Goal: Transaction & Acquisition: Obtain resource

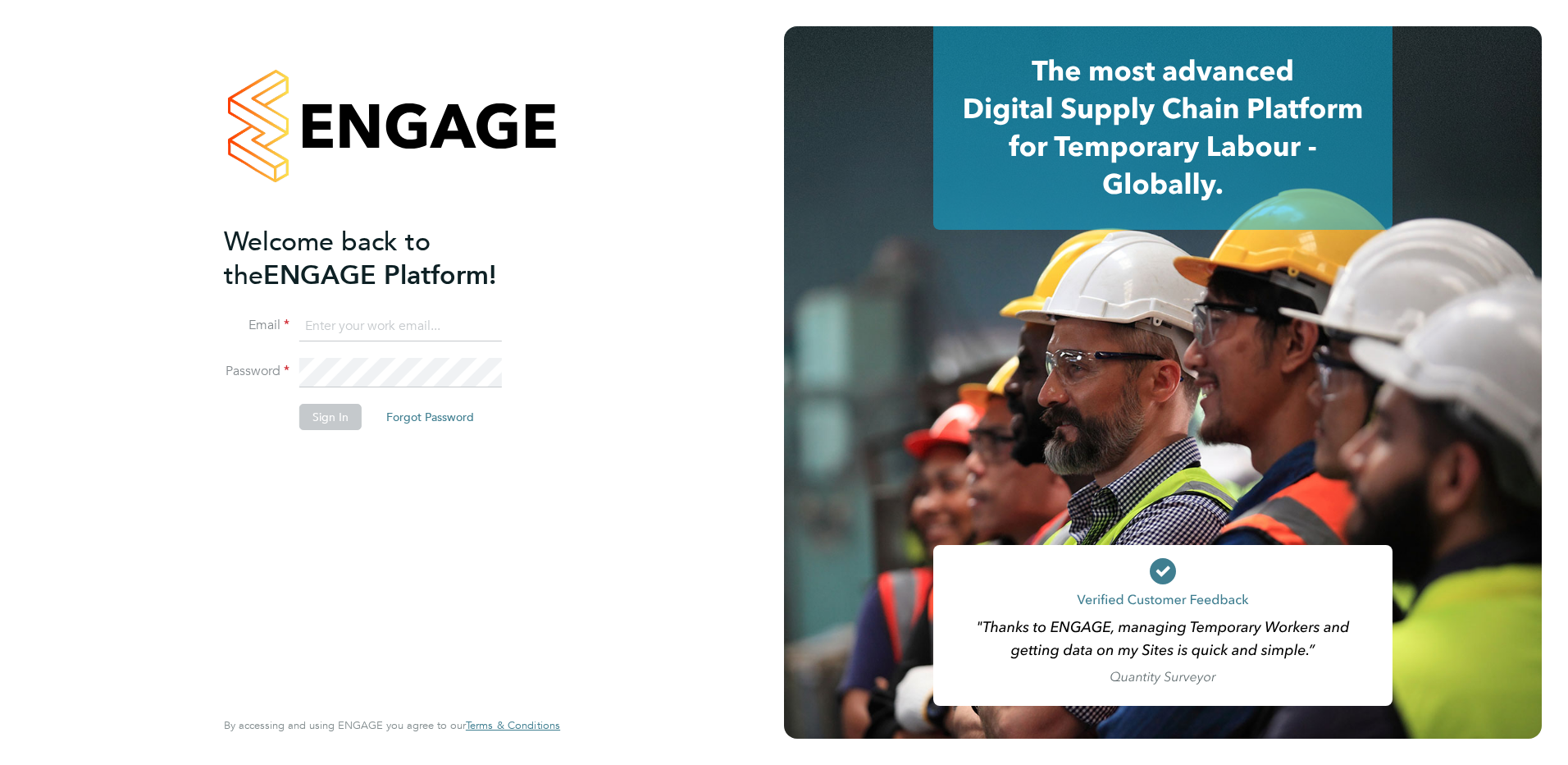
type input "stephen.downie@search.co.uk"
click at [341, 417] on button "Sign In" at bounding box center [330, 416] width 63 height 26
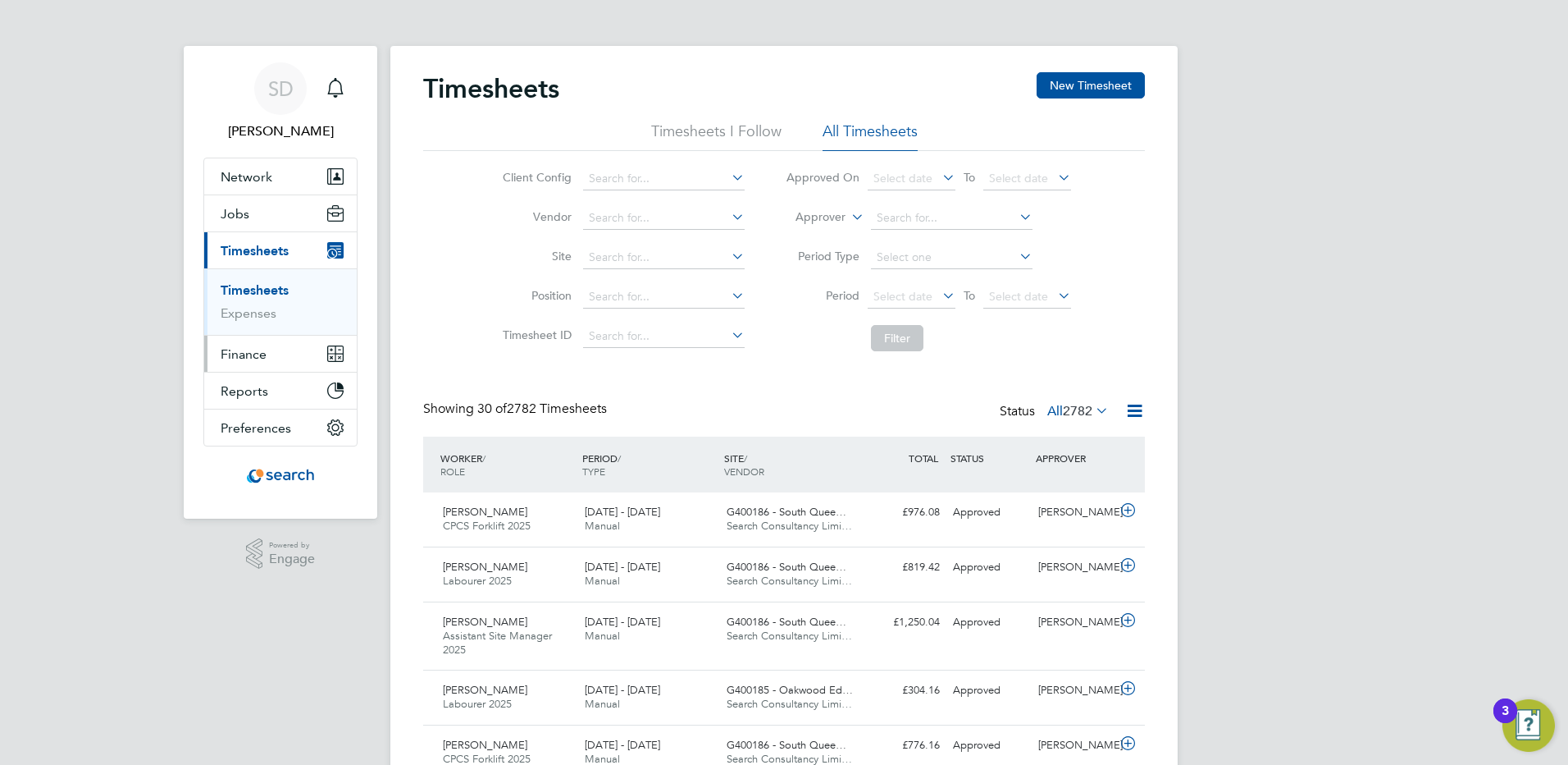
click at [245, 351] on span "Finance" at bounding box center [244, 353] width 46 height 15
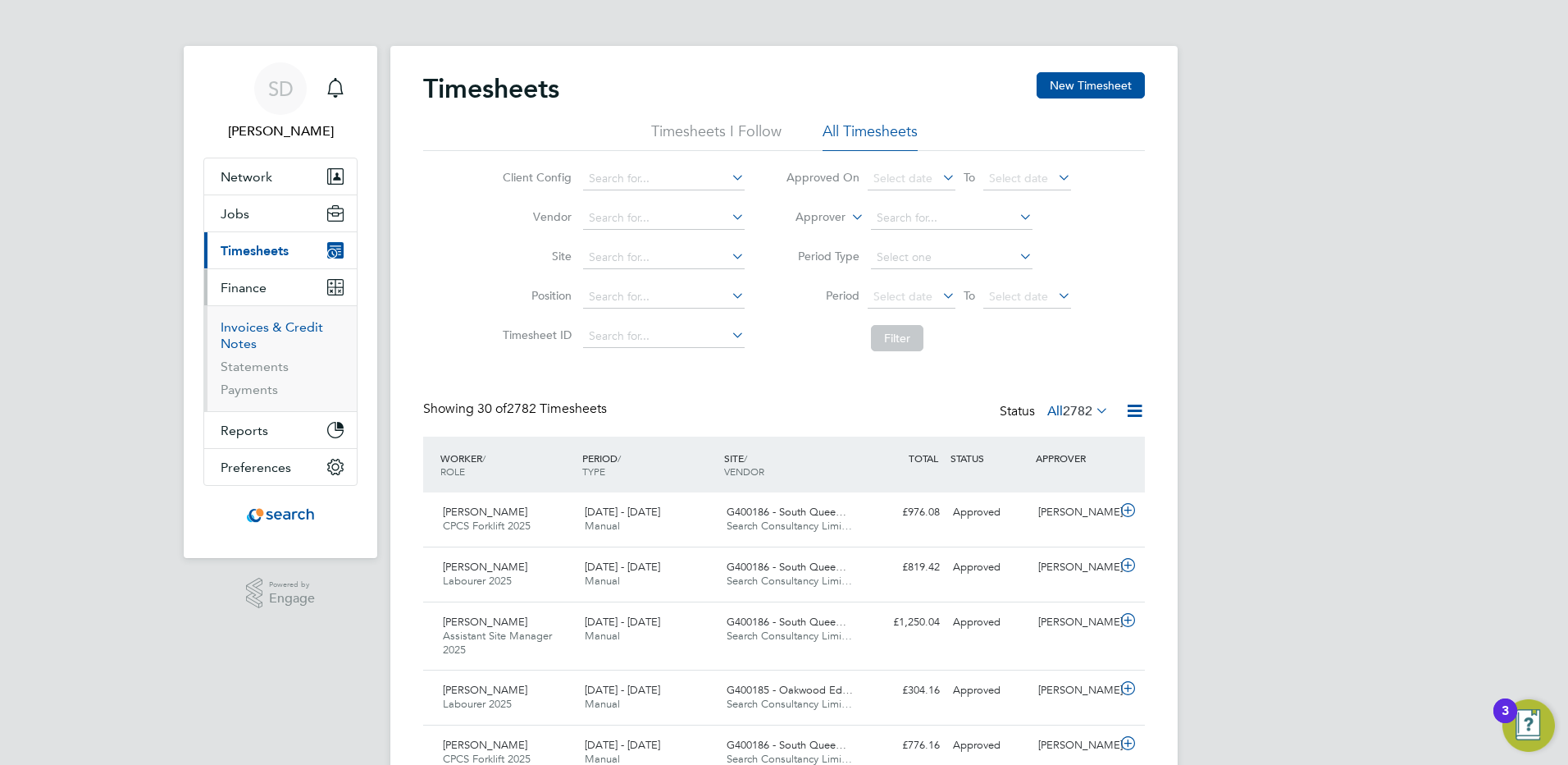
click at [228, 332] on link "Invoices & Credit Notes" at bounding box center [272, 334] width 102 height 32
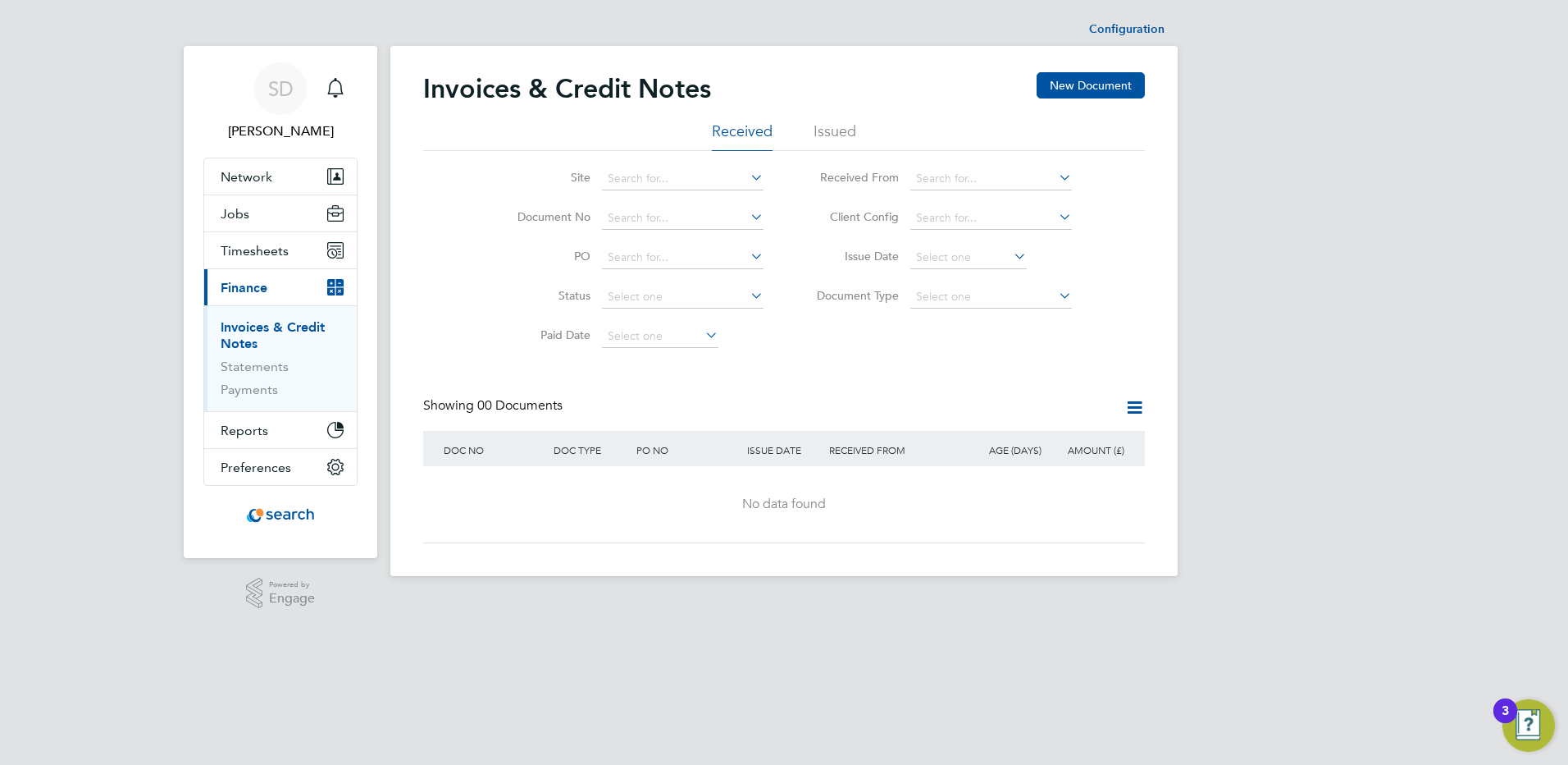
click at [844, 129] on li "Issued" at bounding box center [834, 136] width 43 height 30
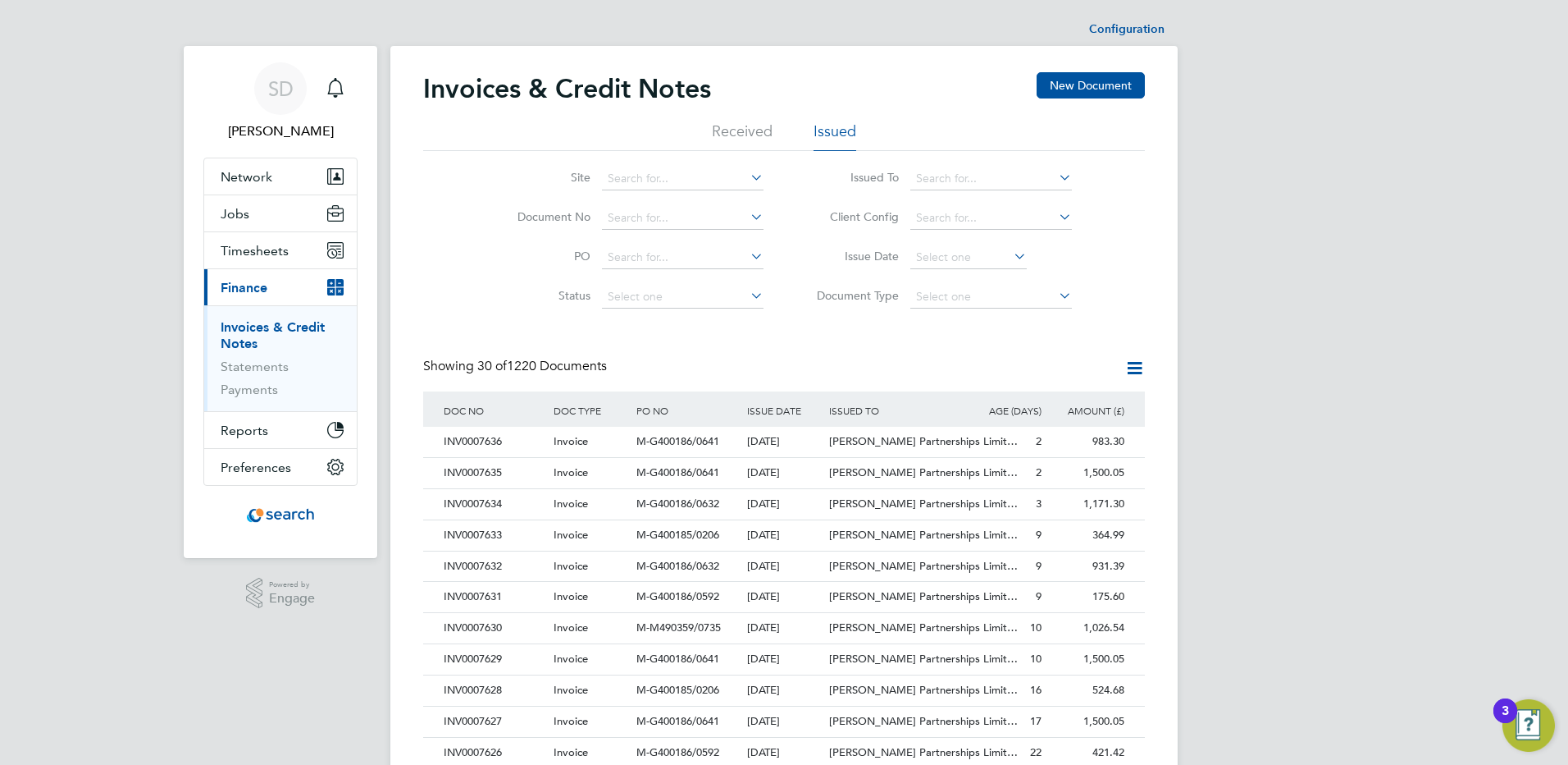
click at [1055, 179] on icon at bounding box center [1055, 177] width 0 height 23
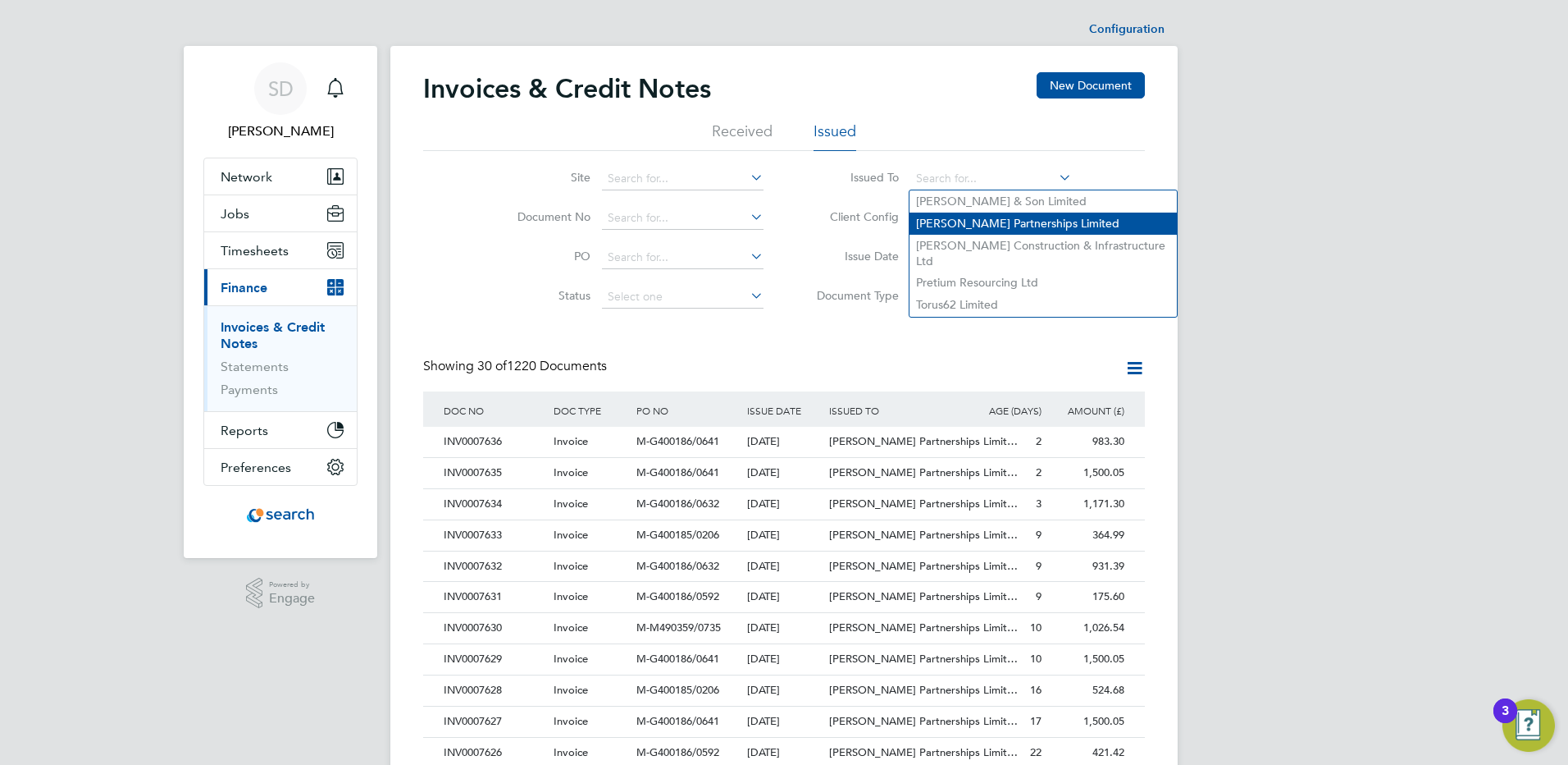
click at [938, 223] on li "[PERSON_NAME] Partnerships Limited" at bounding box center [1043, 224] width 267 height 22
type input "[PERSON_NAME] Partnerships Limited"
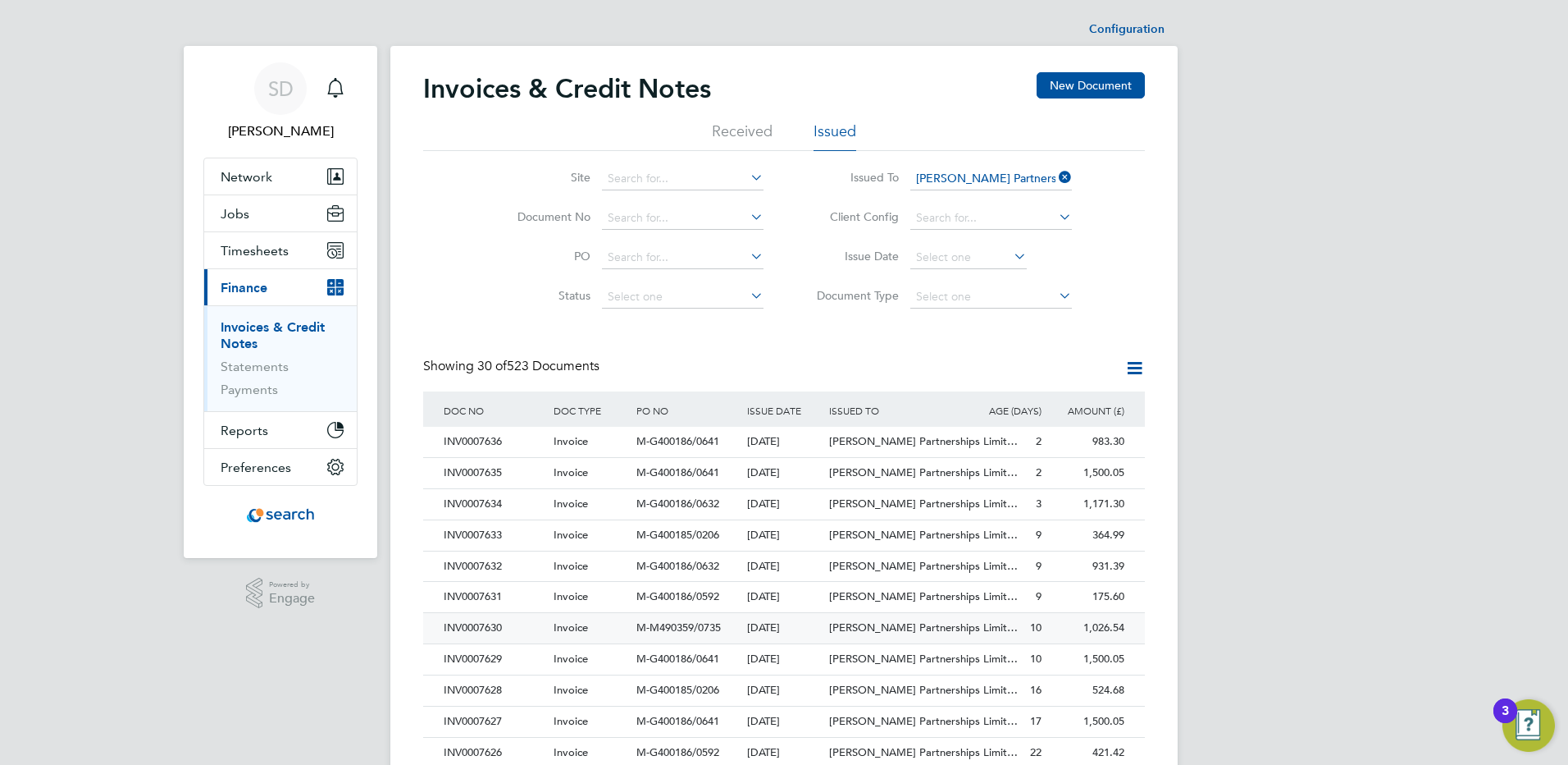
click at [601, 634] on div "Invoice" at bounding box center [591, 628] width 82 height 31
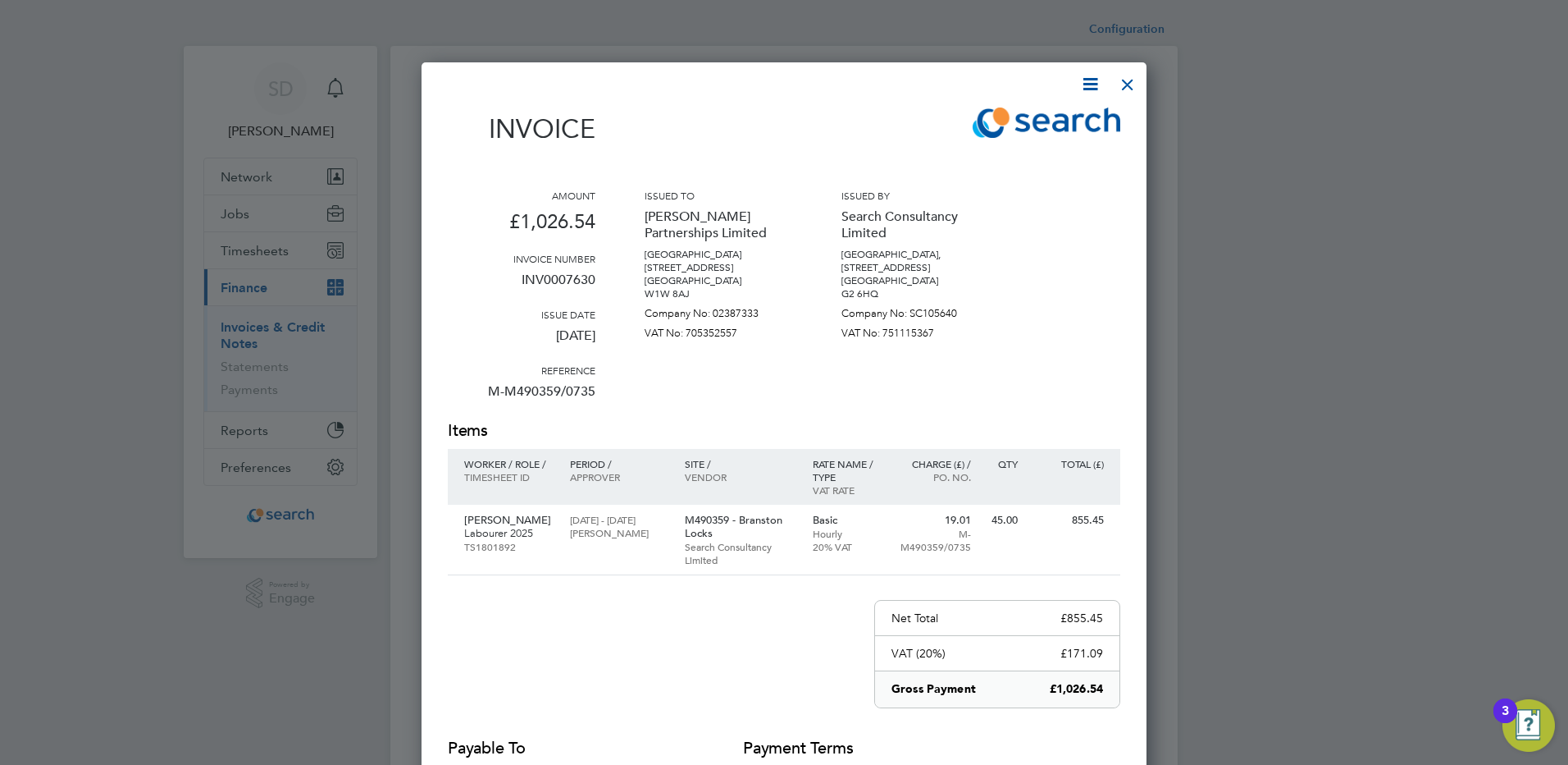
click at [1089, 85] on icon at bounding box center [1090, 83] width 21 height 21
click at [1040, 124] on li "Download Invoice" at bounding box center [1041, 122] width 113 height 23
